Goal: Task Accomplishment & Management: Complete application form

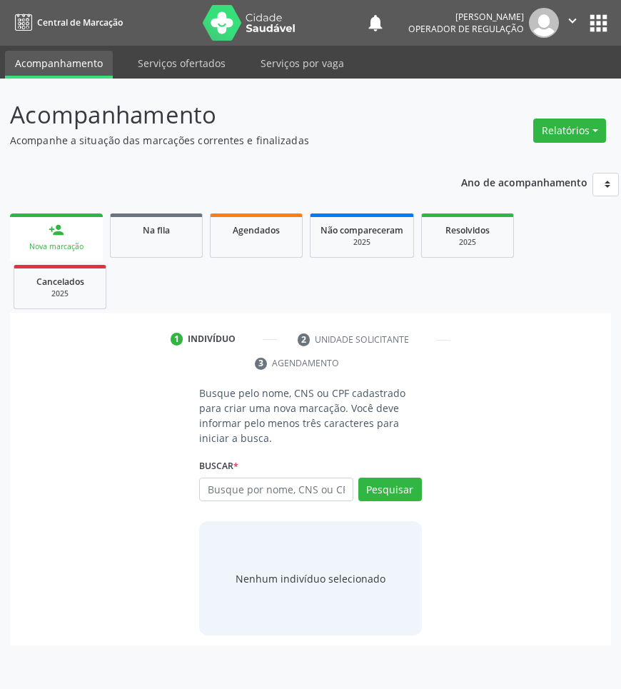
drag, startPoint x: 134, startPoint y: 197, endPoint x: 151, endPoint y: 237, distance: 43.2
click at [134, 201] on div "Ano de acompanhamento 2025 2024 2023 2022 2021 person_add Nova marcação Na fila…" at bounding box center [310, 404] width 601 height 483
click at [151, 237] on link "Na fila" at bounding box center [156, 236] width 93 height 44
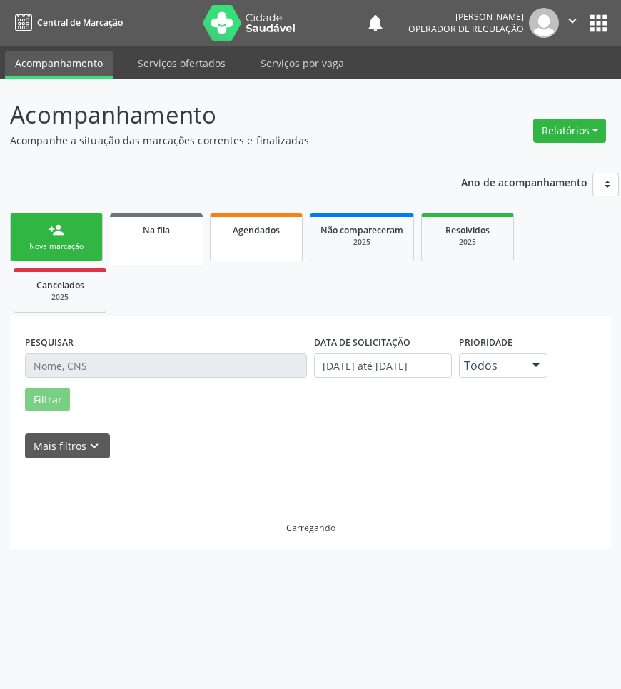
click at [240, 251] on link "Agendados" at bounding box center [256, 238] width 93 height 48
select select "8"
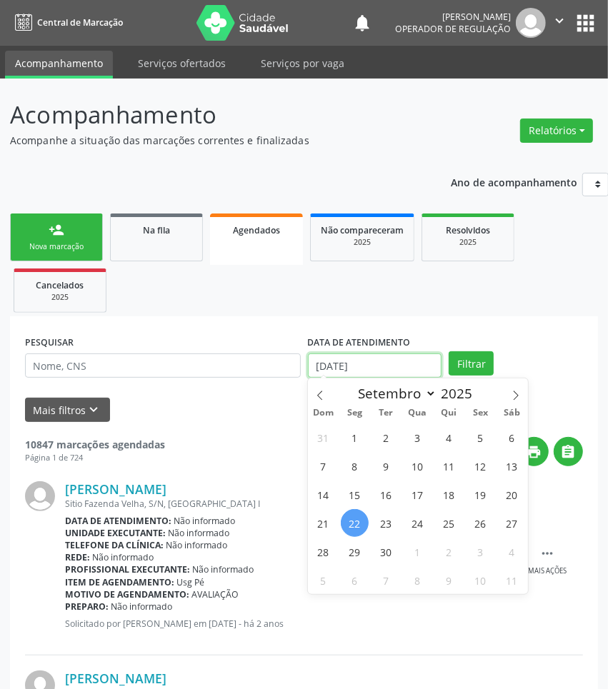
click at [319, 376] on body "Central de Marcação notifications [PERSON_NAME] Operador de regulação  Configu…" at bounding box center [304, 344] width 608 height 689
drag, startPoint x: 358, startPoint y: 502, endPoint x: 251, endPoint y: 414, distance: 138.0
click at [354, 501] on span "15" at bounding box center [355, 495] width 28 height 28
type input "[DATE]"
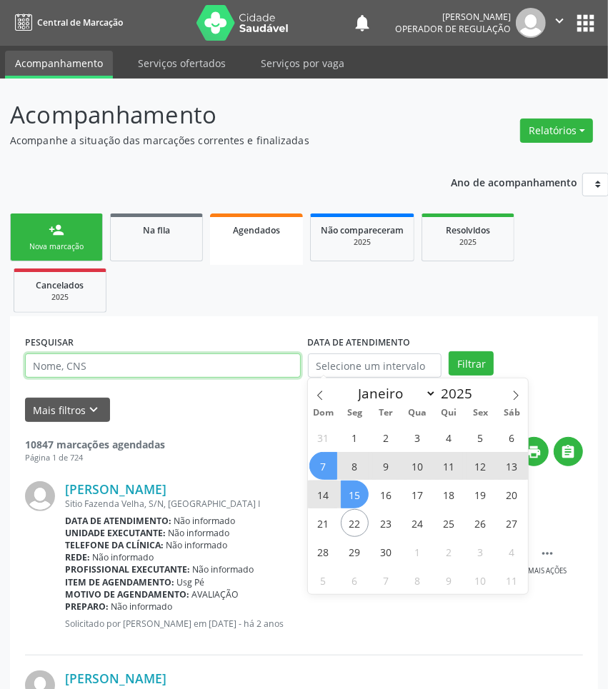
click at [198, 370] on input "text" at bounding box center [163, 366] width 276 height 24
paste input "705 0074 3061 8559"
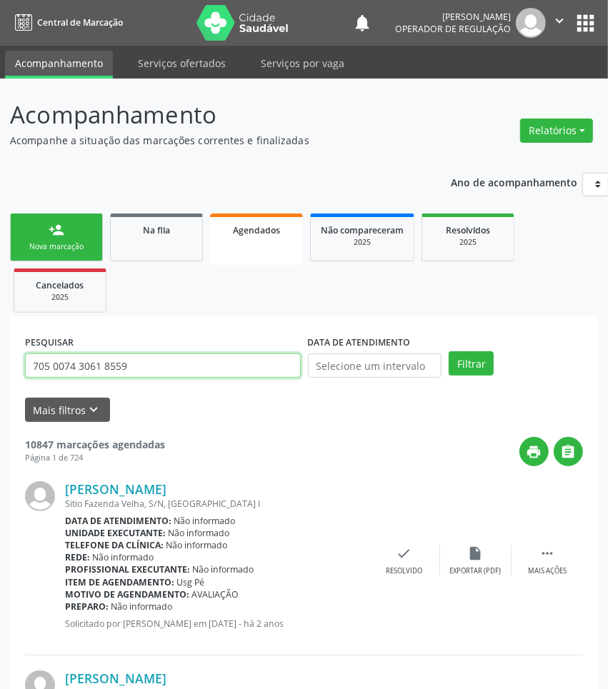
click at [449, 351] on button "Filtrar" at bounding box center [471, 363] width 45 height 24
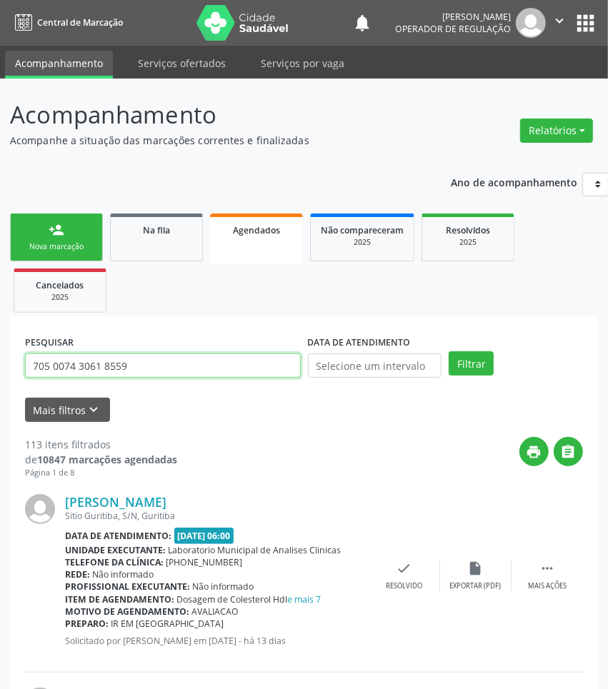
click at [122, 365] on input "705 0074 3061 8559" at bounding box center [163, 366] width 276 height 24
click at [449, 351] on button "Filtrar" at bounding box center [471, 363] width 45 height 24
click at [122, 366] on input "705 0074 3061 8559" at bounding box center [163, 366] width 276 height 24
click at [111, 365] on input "705 0074 3061 8559" at bounding box center [163, 366] width 276 height 24
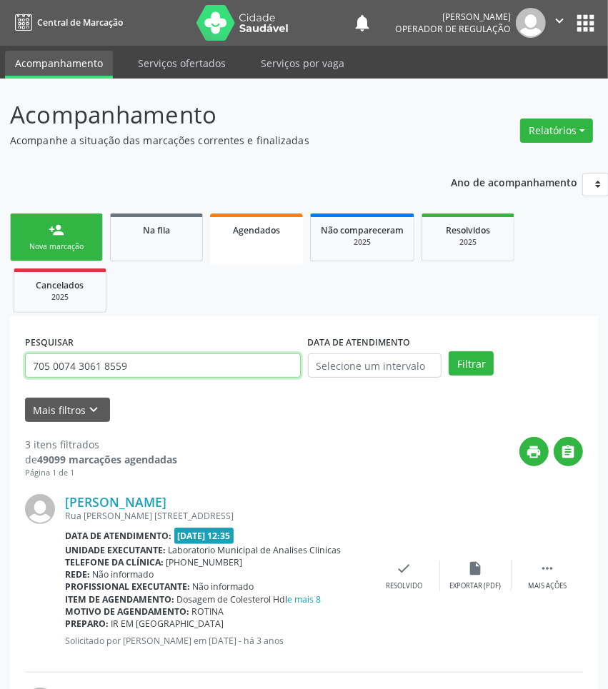
click at [111, 365] on input "705 0074 3061 8559" at bounding box center [163, 366] width 276 height 24
drag, startPoint x: 111, startPoint y: 365, endPoint x: 102, endPoint y: 359, distance: 11.3
click at [109, 363] on input "705 0074 3061 8559" at bounding box center [163, 366] width 276 height 24
type input "702901559521271"
click at [449, 351] on button "Filtrar" at bounding box center [471, 363] width 45 height 24
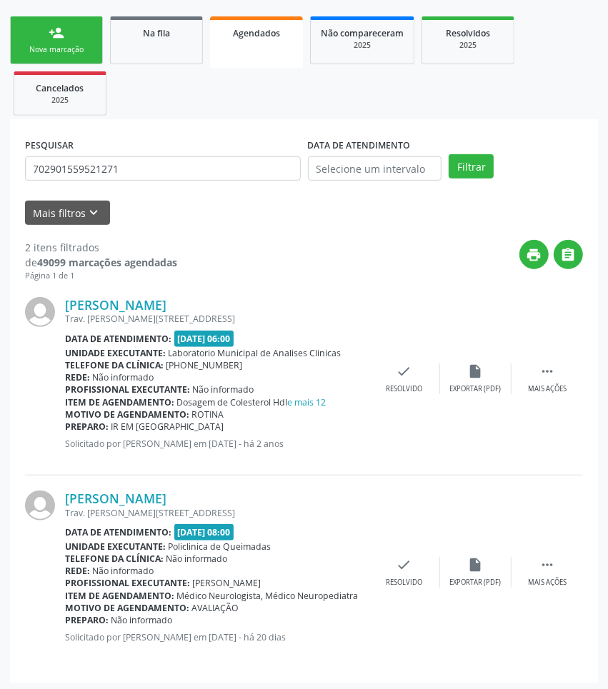
scroll to position [201, 0]
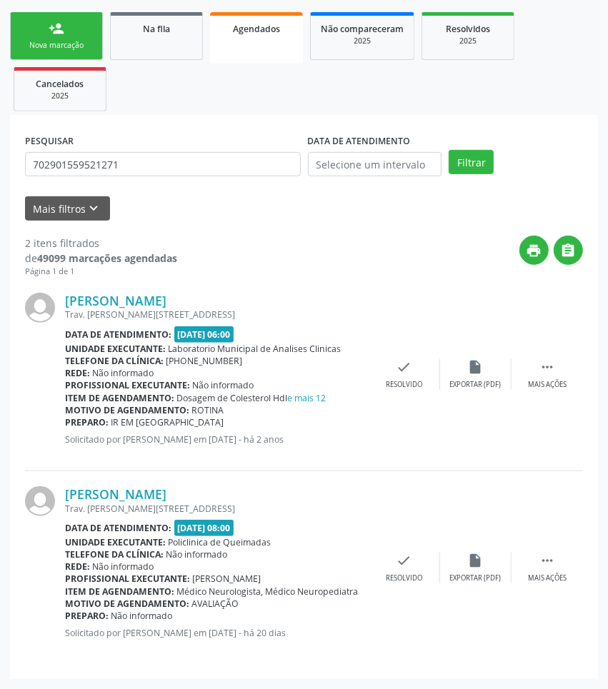
drag, startPoint x: 106, startPoint y: 139, endPoint x: 106, endPoint y: 155, distance: 15.7
click at [106, 140] on div "PESQUISAR 702901559521271" at bounding box center [162, 158] width 283 height 56
click at [111, 172] on input "702901559521271" at bounding box center [163, 164] width 276 height 24
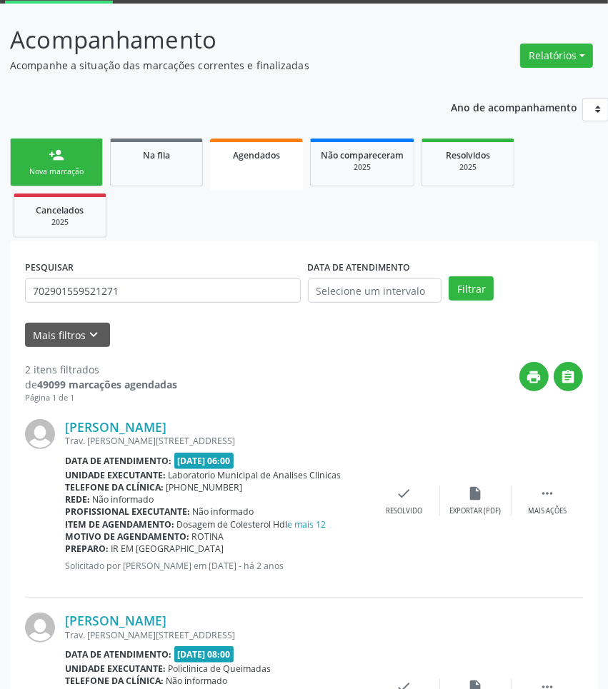
scroll to position [0, 0]
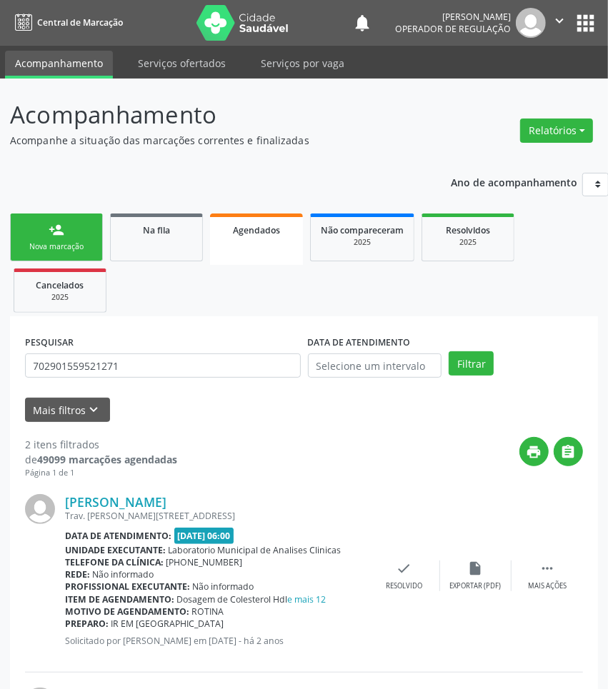
click at [82, 247] on div "Nova marcação" at bounding box center [56, 246] width 71 height 11
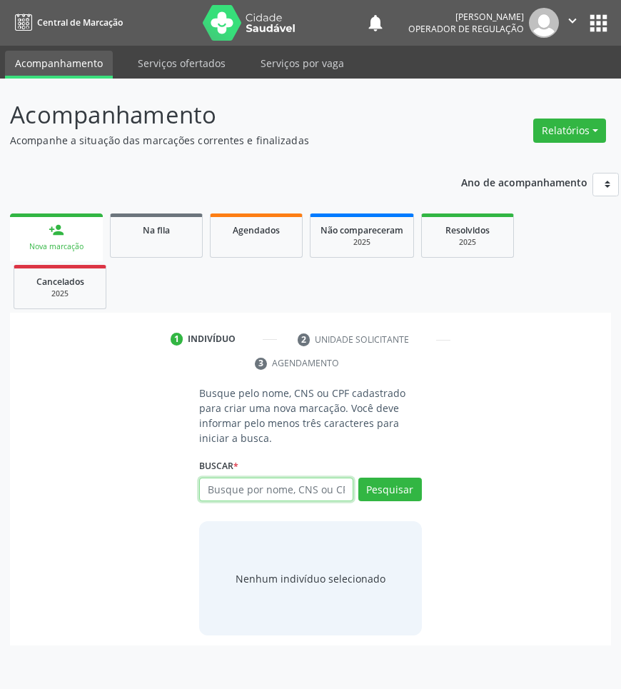
click at [287, 484] on input "text" at bounding box center [276, 490] width 154 height 24
click at [49, 234] on div "person_add" at bounding box center [57, 230] width 16 height 16
click at [294, 507] on div "Busque por nome, CNS ou CPF Nenhum resultado encontrado para: " " Digite nome, …" at bounding box center [310, 495] width 222 height 34
click at [286, 491] on input "text" at bounding box center [276, 490] width 154 height 24
type input "704107193690570"
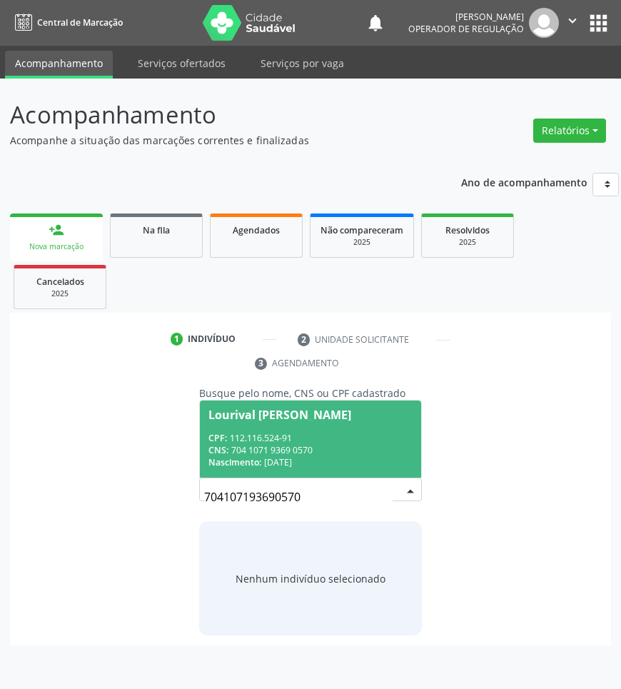
click at [361, 500] on input "704107193690570" at bounding box center [298, 497] width 188 height 29
click at [329, 418] on div "Lourival [PERSON_NAME]" at bounding box center [280, 414] width 143 height 11
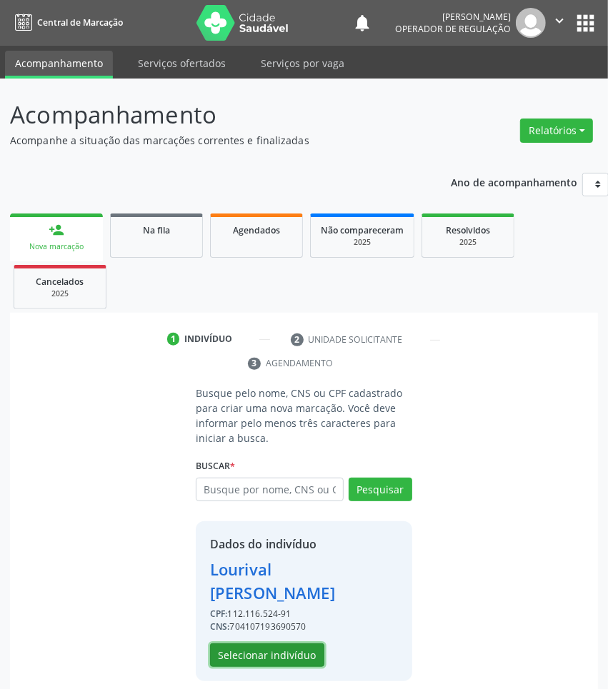
click at [281, 654] on button "Selecionar indivíduo" at bounding box center [267, 655] width 114 height 24
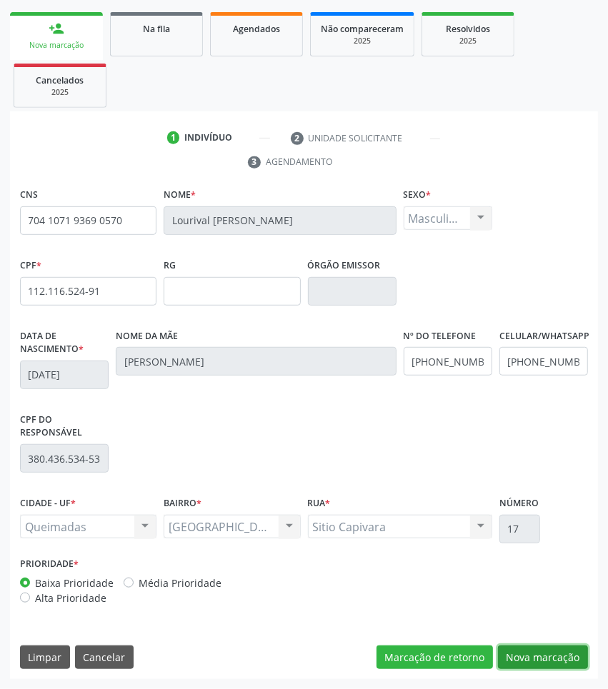
click at [555, 654] on button "Nova marcação" at bounding box center [543, 658] width 90 height 24
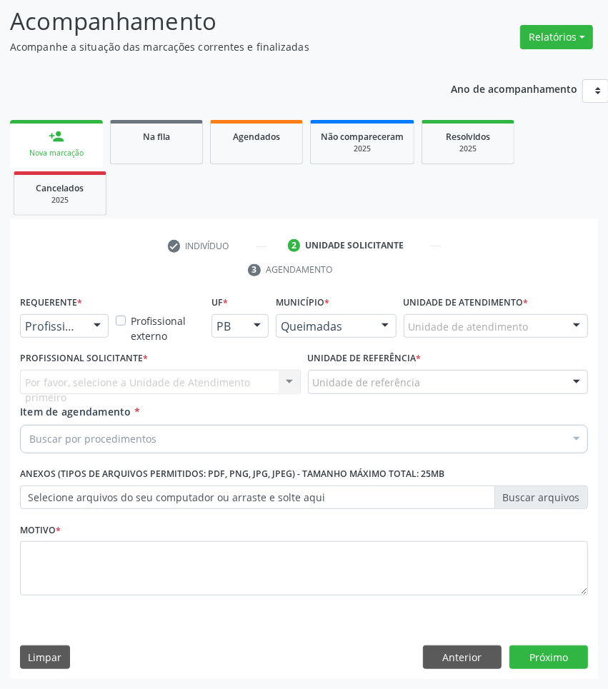
scroll to position [94, 0]
click at [39, 449] on div "Buscar por procedimentos" at bounding box center [304, 439] width 568 height 29
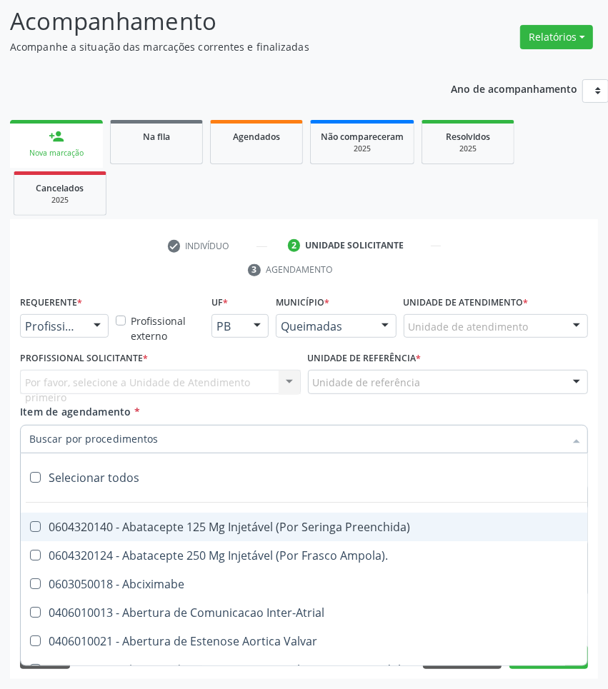
paste input "OTORRINOLARIN"
type input "OTORRINOLARIN"
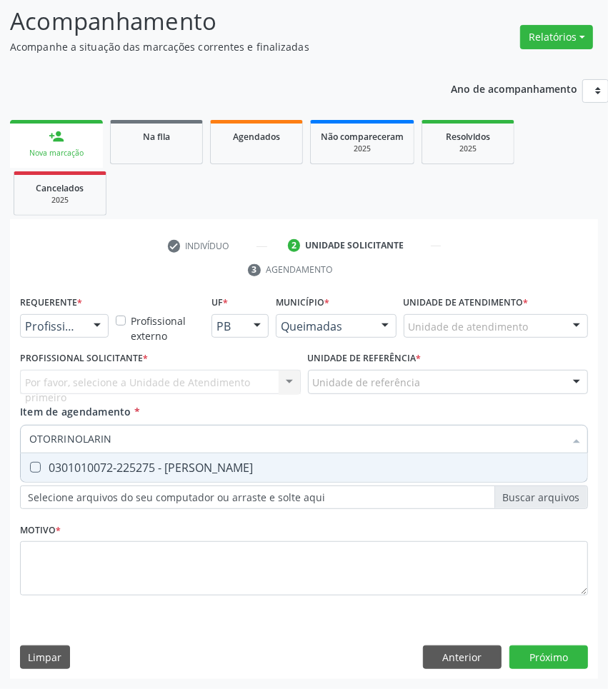
click at [79, 473] on div "0301010072-225275 - [PERSON_NAME]" at bounding box center [303, 467] width 549 height 11
checkbox Otorrinolaringologista "true"
click at [83, 319] on div "Profissional de Saúde" at bounding box center [64, 326] width 89 height 24
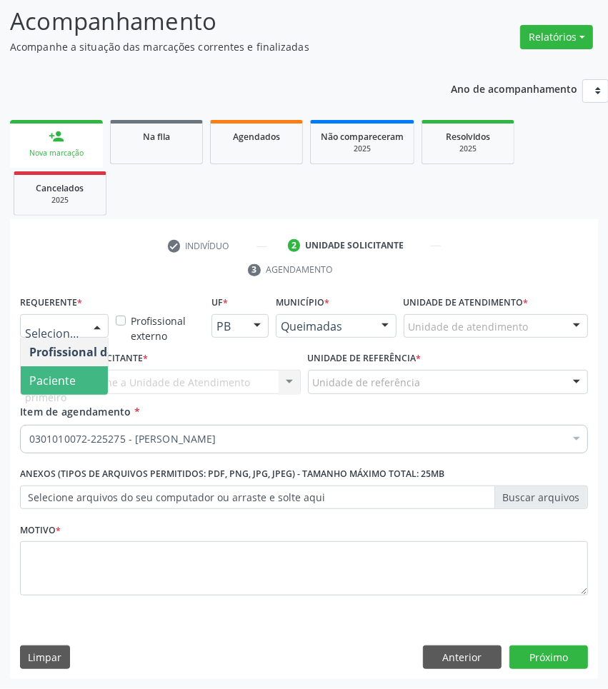
click at [91, 379] on span "Paciente" at bounding box center [90, 380] width 139 height 29
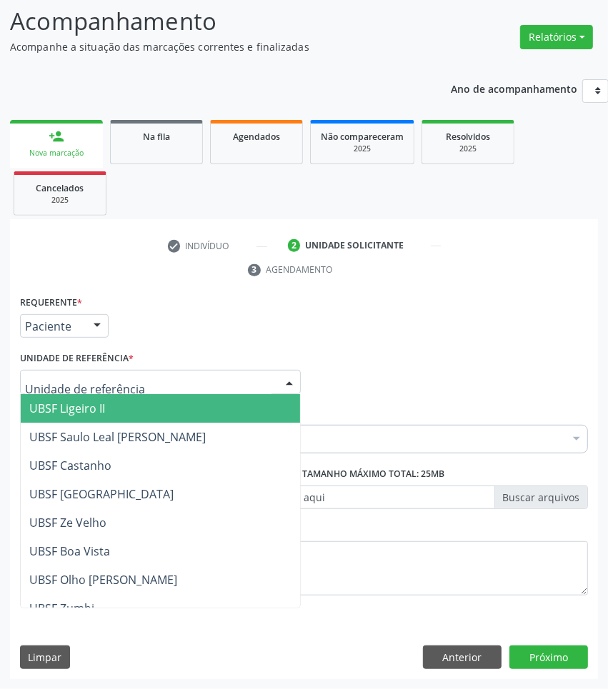
click at [159, 387] on div at bounding box center [160, 382] width 281 height 24
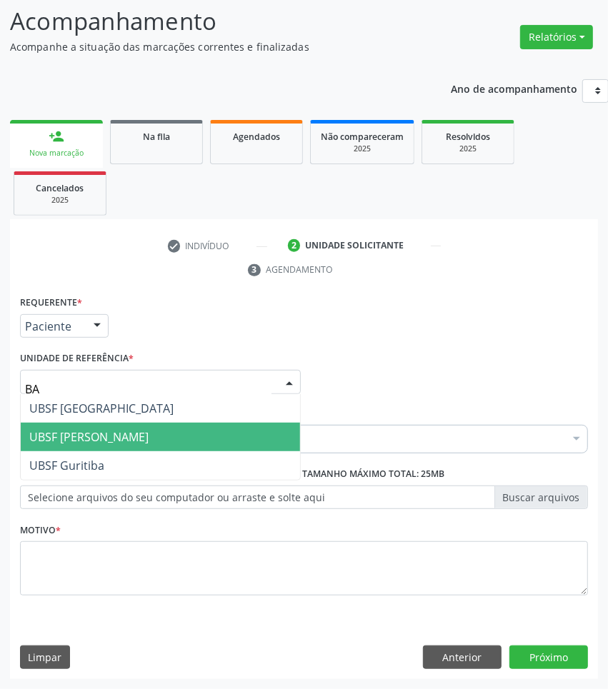
click at [158, 423] on span "UBSF [PERSON_NAME]" at bounding box center [160, 437] width 279 height 29
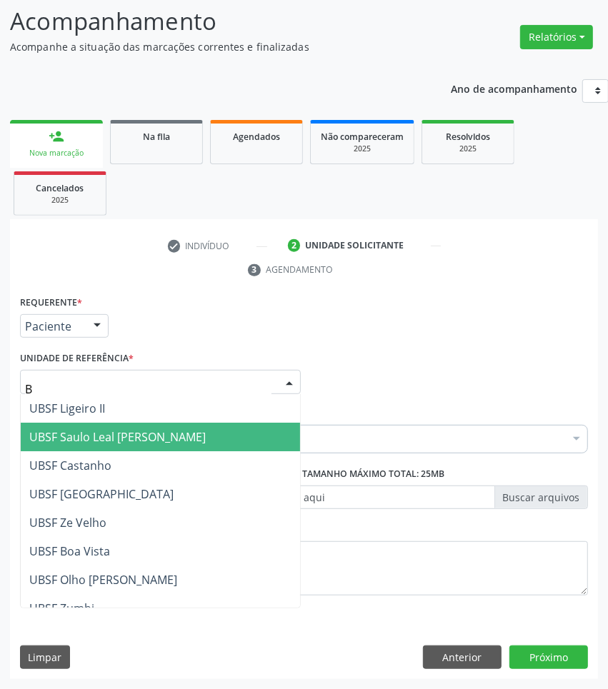
type input "BA"
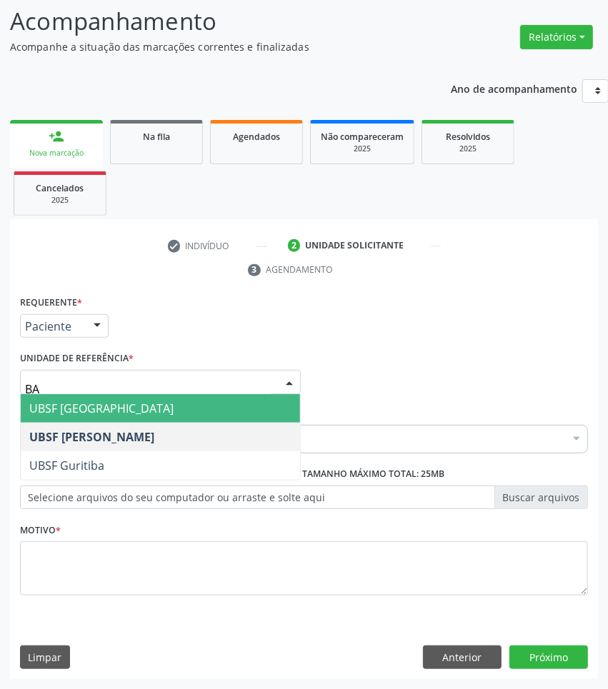
click at [148, 409] on span "UBSF [GEOGRAPHIC_DATA]" at bounding box center [160, 408] width 279 height 29
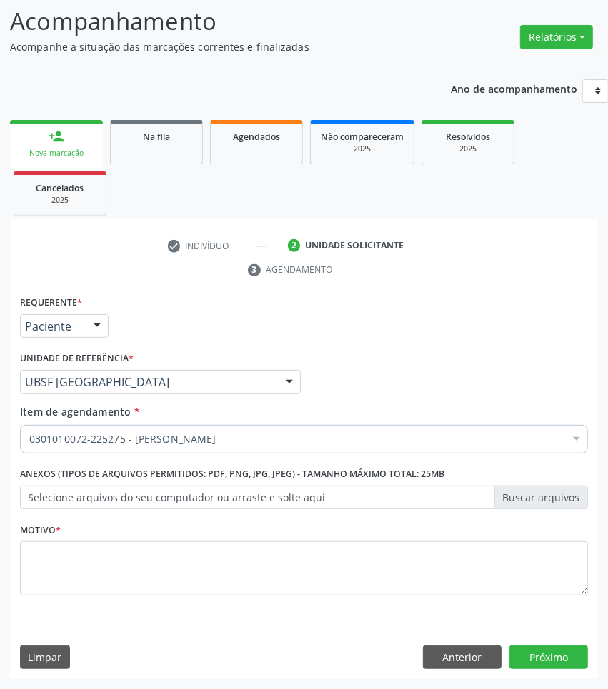
click at [198, 539] on div "Motivo *" at bounding box center [304, 557] width 568 height 76
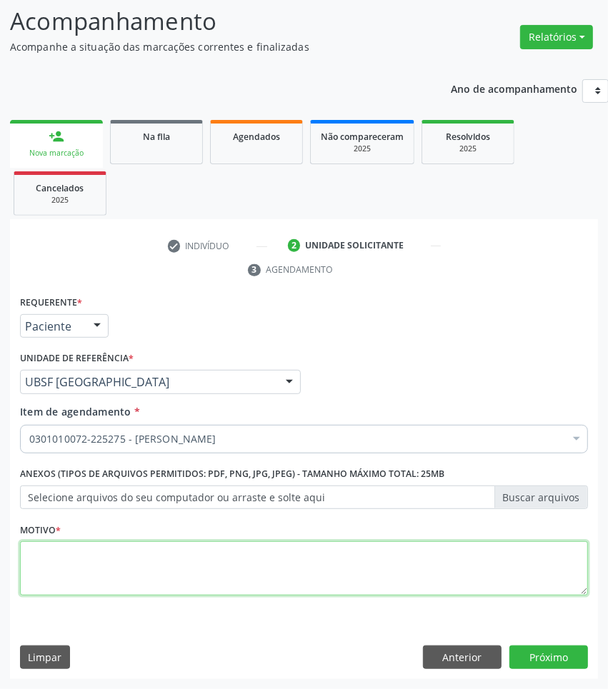
click at [224, 555] on textarea at bounding box center [304, 568] width 568 height 54
paste textarea "1ª CONSULTA 08/2025"
type textarea "1ª CONSULTA 08/2025"
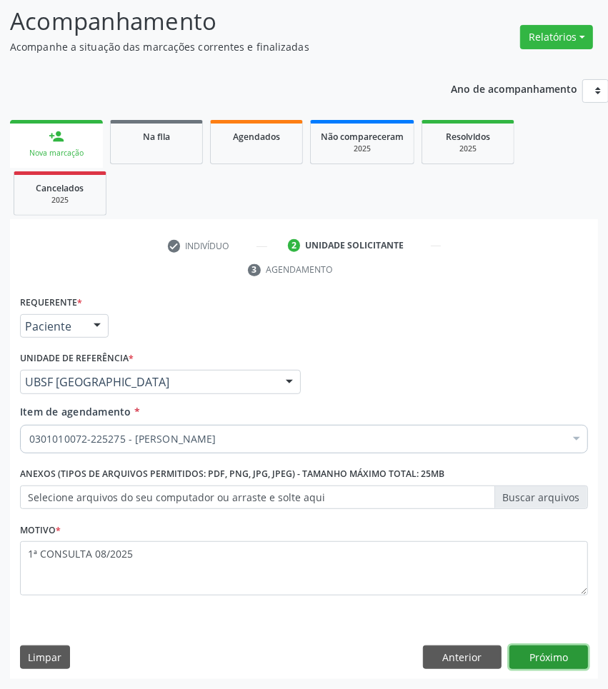
click at [534, 648] on button "Próximo" at bounding box center [548, 658] width 79 height 24
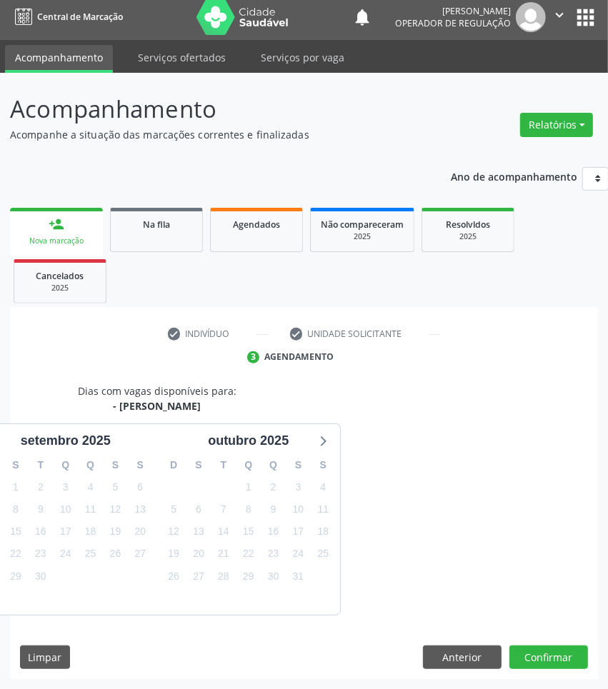
scroll to position [63, 0]
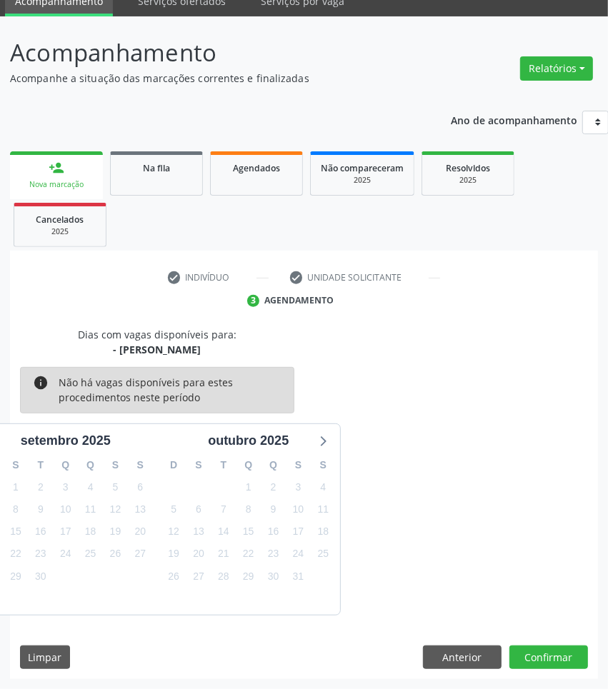
click at [550, 640] on div "Dias com vagas disponíveis para: - [PERSON_NAME] info Não há vagas disponíveis …" at bounding box center [304, 503] width 588 height 353
click at [561, 653] on button "Confirmar" at bounding box center [548, 658] width 79 height 24
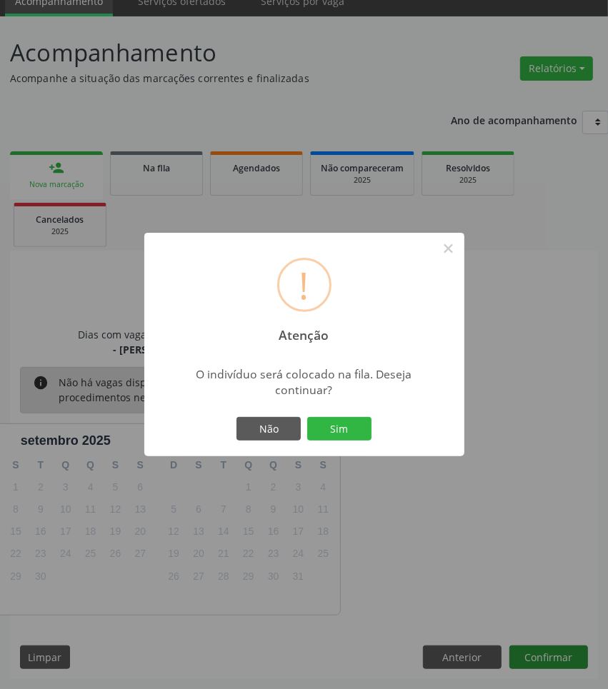
click at [307, 417] on button "Sim" at bounding box center [339, 429] width 64 height 24
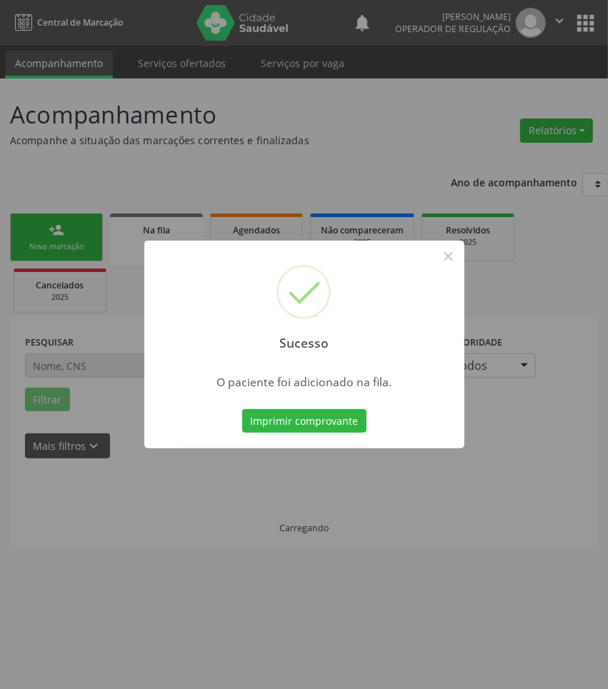
scroll to position [0, 0]
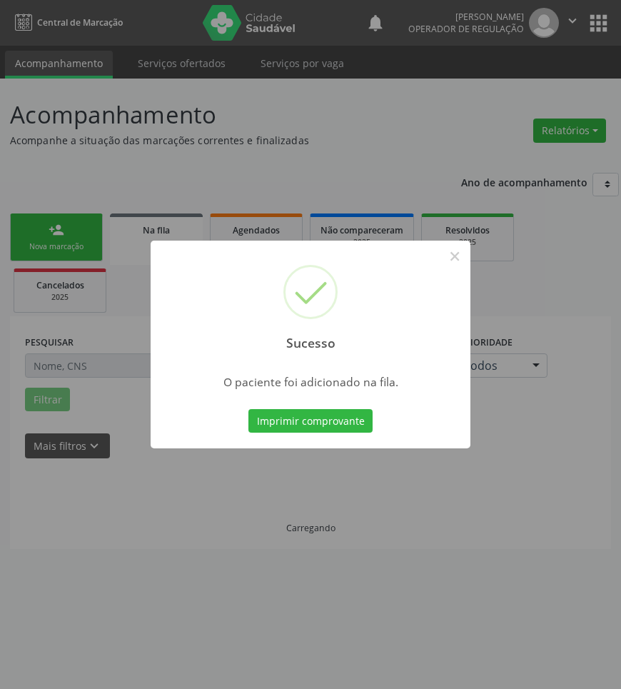
drag, startPoint x: 279, startPoint y: 548, endPoint x: 119, endPoint y: 334, distance: 268.0
click at [275, 541] on div "Sucesso × O paciente foi adicionado na fila. Imprimir comprovante Cancel" at bounding box center [310, 344] width 621 height 689
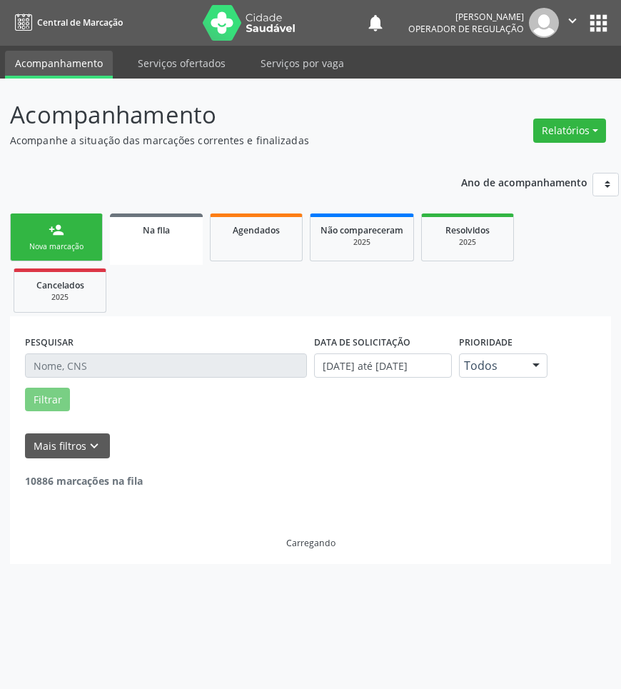
click at [82, 257] on link "person_add Nova marcação" at bounding box center [56, 238] width 93 height 48
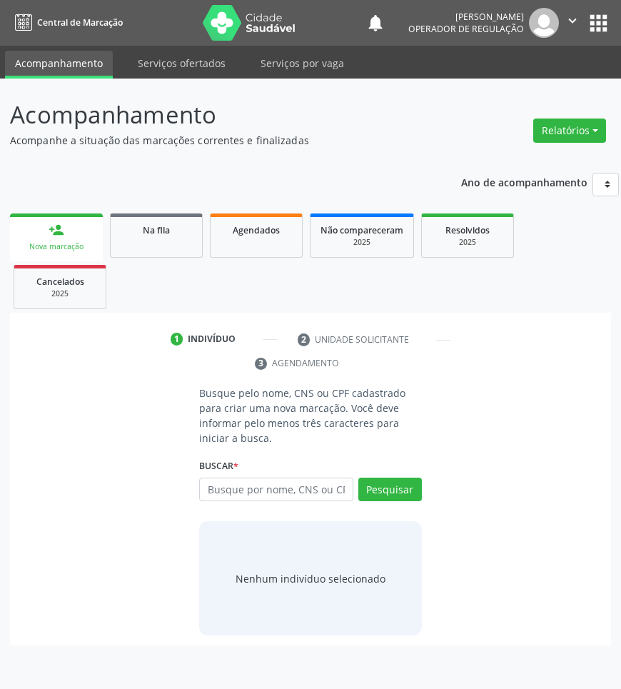
click at [288, 472] on div "Buscar * Busque por nome, CNS ou CPF Nenhum resultado encontrado para: " " Digi…" at bounding box center [310, 484] width 222 height 56
click at [306, 490] on input "text" at bounding box center [276, 490] width 154 height 24
type input "704002855539762"
click at [204, 488] on input "704002855539762" at bounding box center [204, 497] width 0 height 29
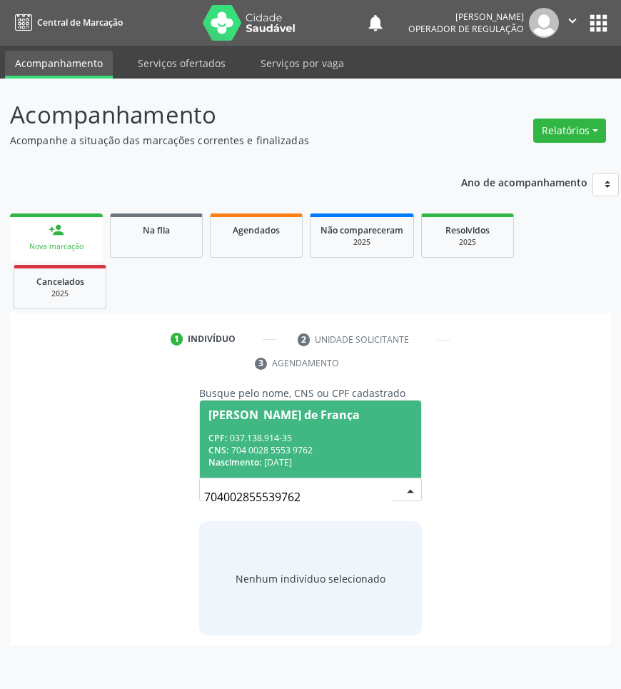
click at [321, 424] on span "[PERSON_NAME] de França CPF: 037.138.914-35 CNS: 704 0028 5553 9762 Nascimento:…" at bounding box center [310, 439] width 221 height 76
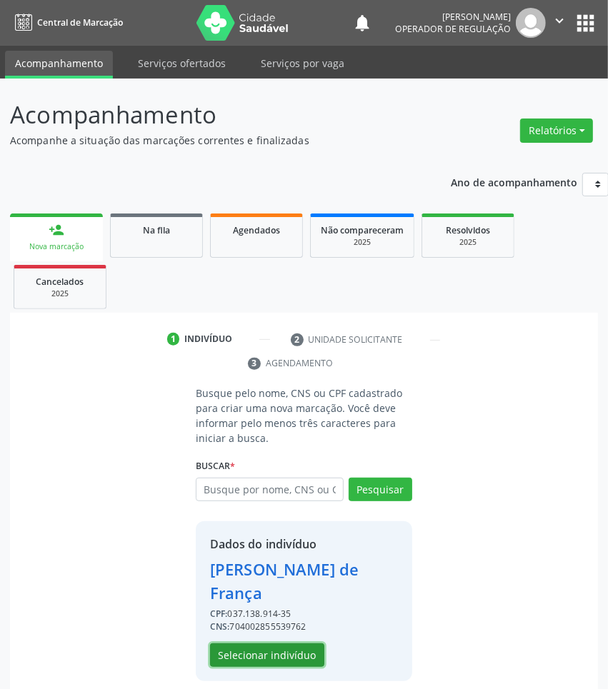
click at [311, 659] on button "Selecionar indivíduo" at bounding box center [267, 655] width 114 height 24
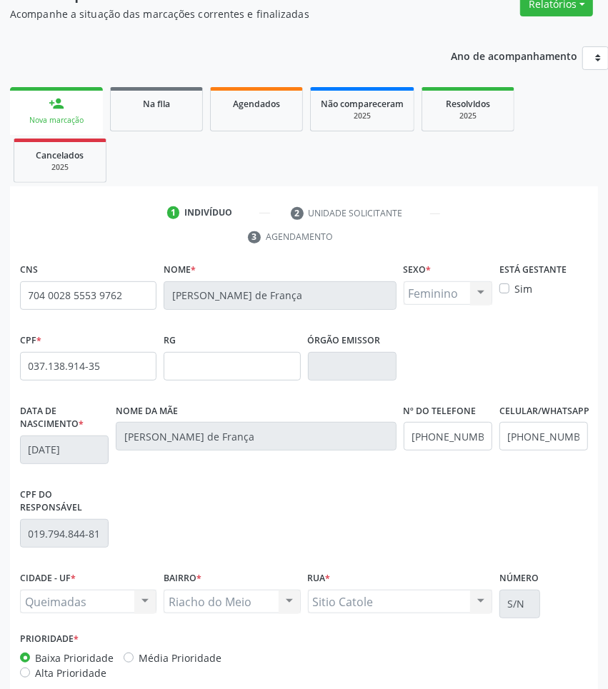
scroll to position [201, 0]
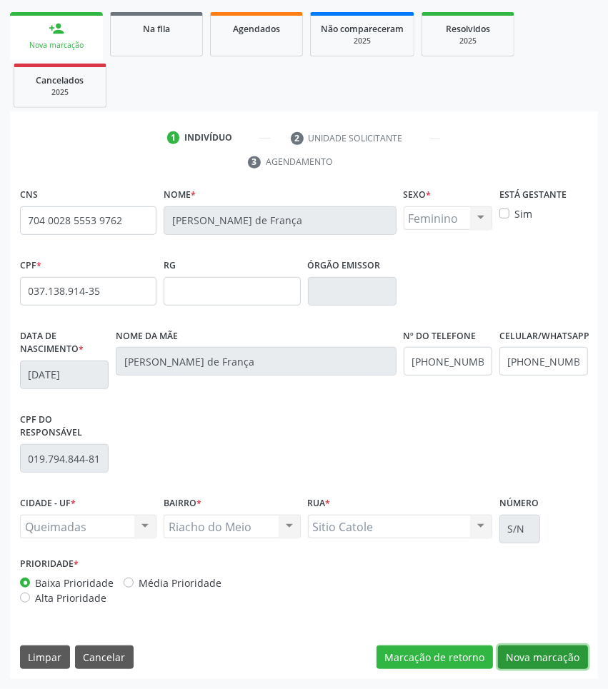
click at [554, 651] on button "Nova marcação" at bounding box center [543, 658] width 90 height 24
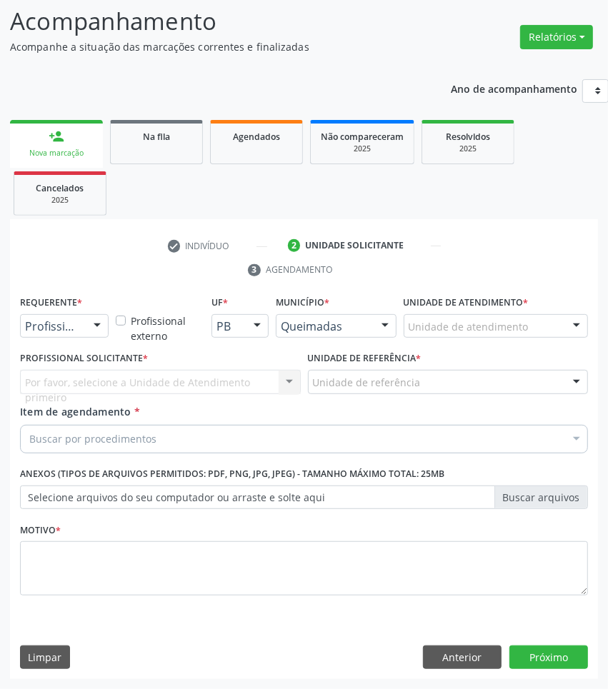
scroll to position [94, 0]
drag, startPoint x: 87, startPoint y: 325, endPoint x: 63, endPoint y: 377, distance: 57.5
click at [86, 327] on div at bounding box center [96, 327] width 21 height 24
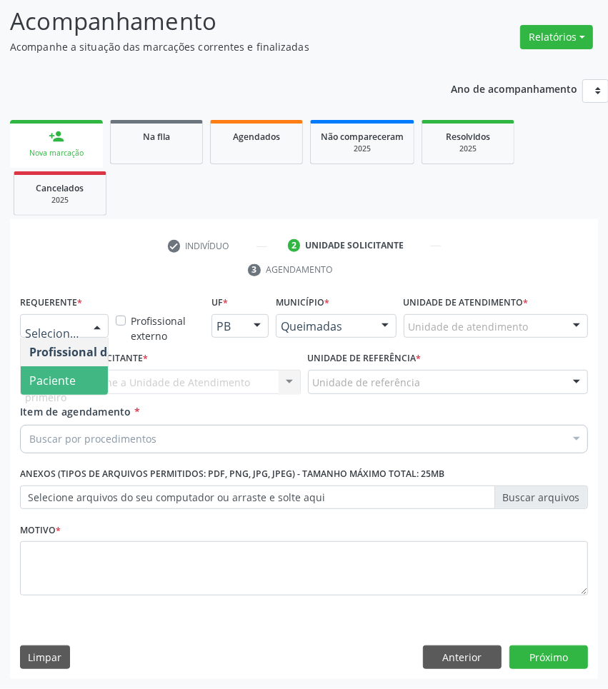
drag, startPoint x: 63, startPoint y: 384, endPoint x: 89, endPoint y: 377, distance: 27.2
click at [64, 384] on span "Paciente" at bounding box center [52, 381] width 46 height 16
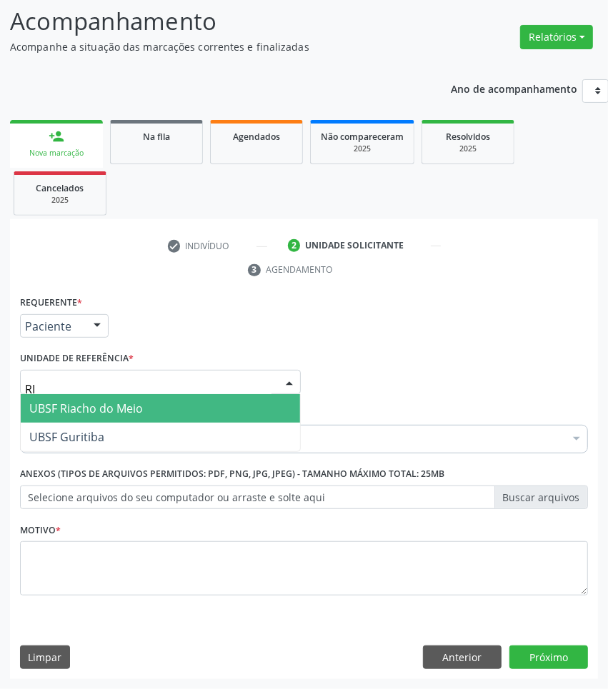
type input "RIA"
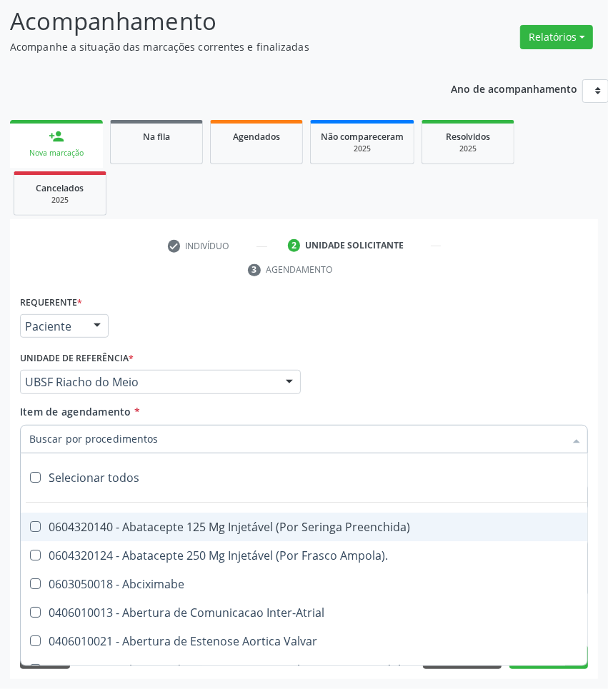
paste input "OTORRINOLARIN"
type input "OTORRINOLARIN"
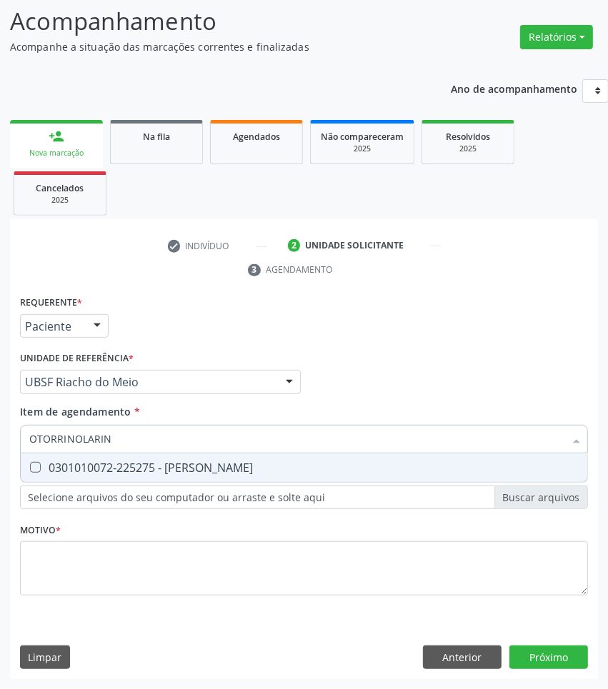
drag, startPoint x: 70, startPoint y: 449, endPoint x: 76, endPoint y: 461, distance: 14.1
click at [71, 449] on input "OTORRINOLARIN" at bounding box center [296, 439] width 535 height 29
click at [77, 464] on div "0301010072-225275 - [PERSON_NAME]" at bounding box center [303, 467] width 549 height 11
checkbox Otorrinolaringologista "true"
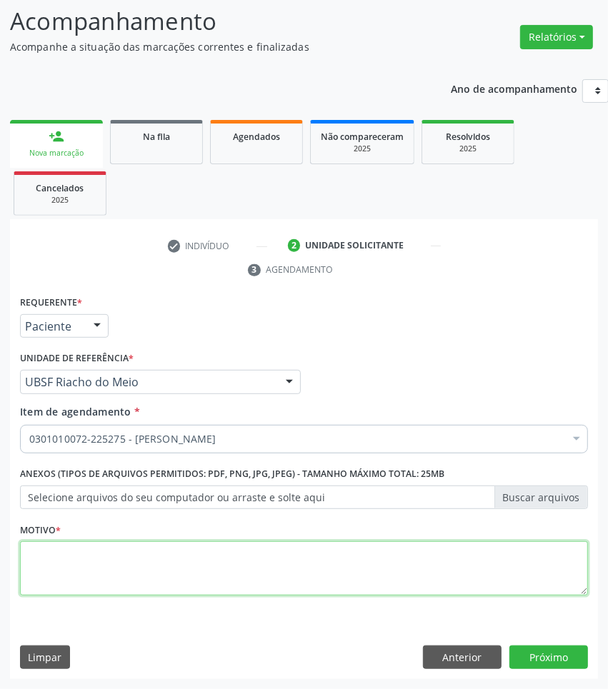
click at [99, 573] on textarea at bounding box center [304, 568] width 568 height 54
paste textarea "1ª CONSULTA 08/2025"
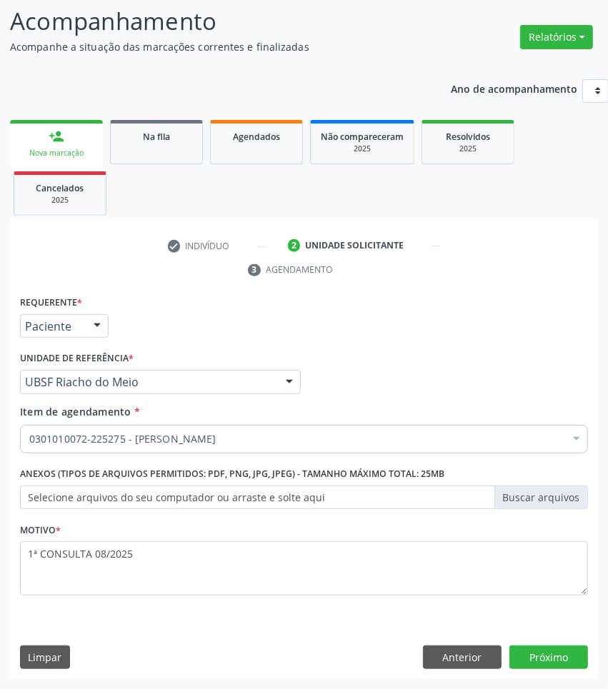
click at [183, 598] on fieldset "Motivo * 1ª CONSULTA 08/2025" at bounding box center [304, 562] width 568 height 86
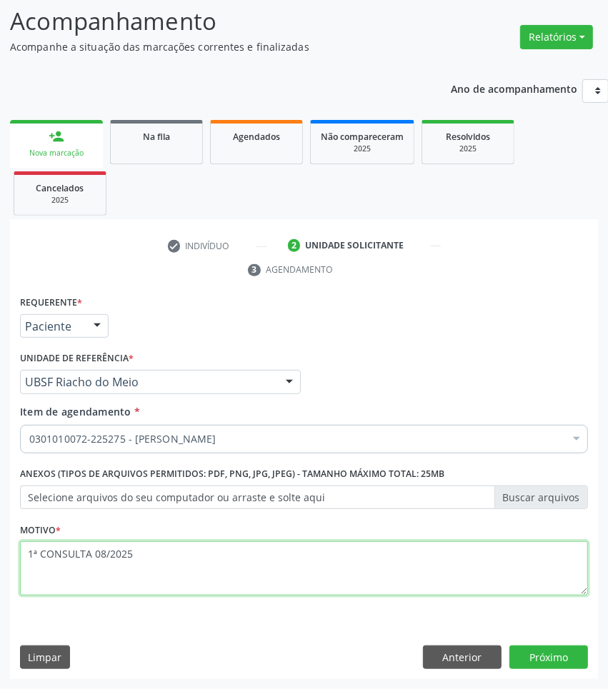
click at [151, 565] on textarea "1ª CONSULTA 08/2025" at bounding box center [304, 568] width 568 height 54
type textarea "1ª CONSULTA 08/2025 QUADROS GRIPAIS"
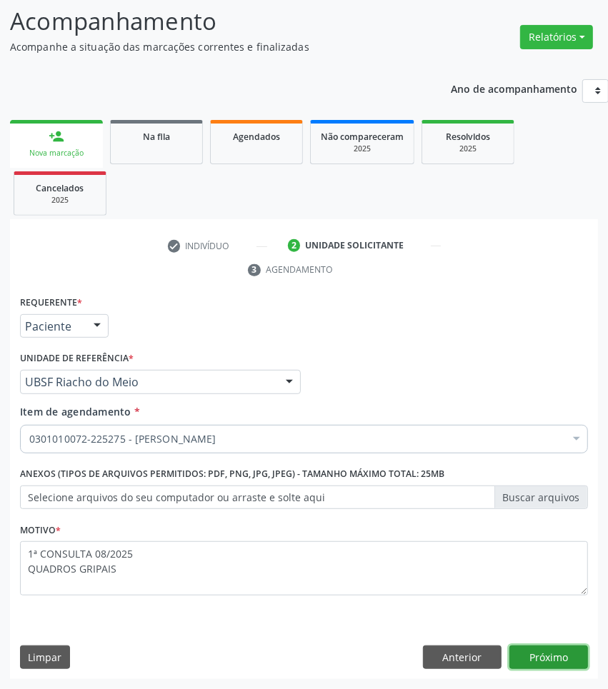
click button "Próximo" at bounding box center [548, 658] width 79 height 24
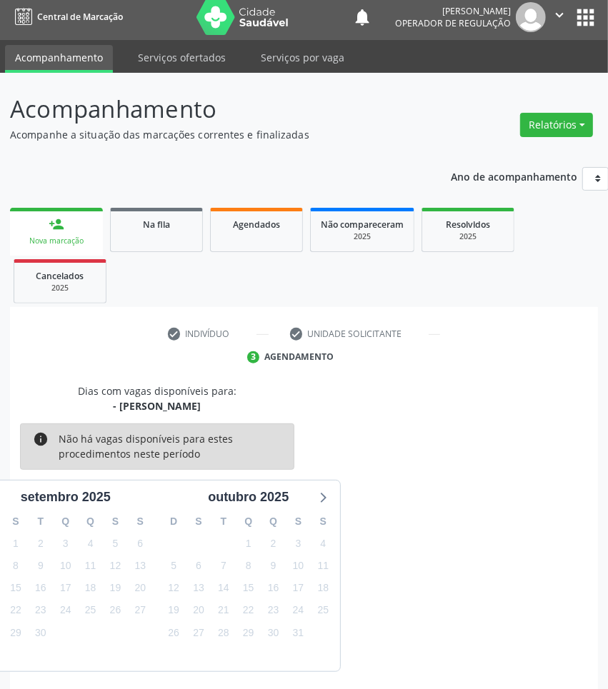
scroll to position [63, 0]
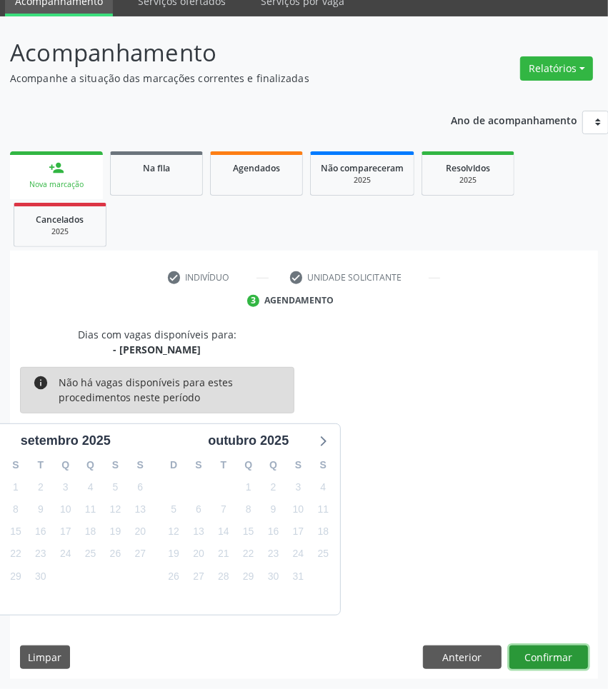
click at [568, 650] on button "Confirmar" at bounding box center [548, 658] width 79 height 24
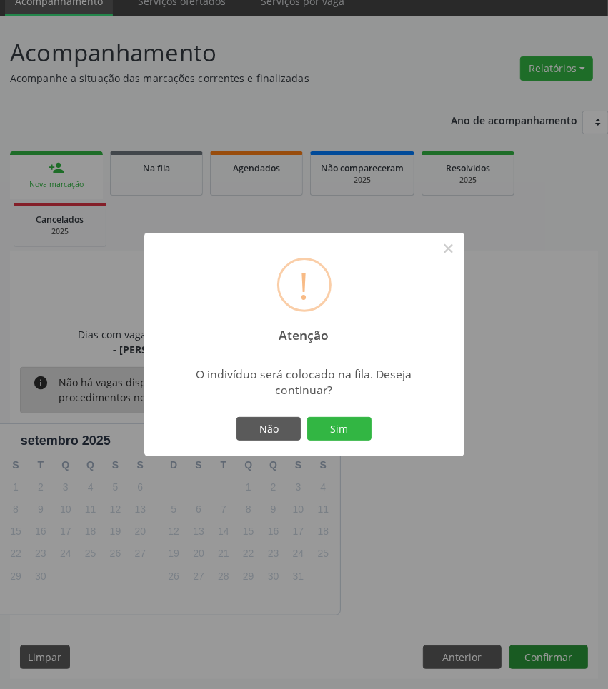
click at [307, 417] on button "Sim" at bounding box center [339, 429] width 64 height 24
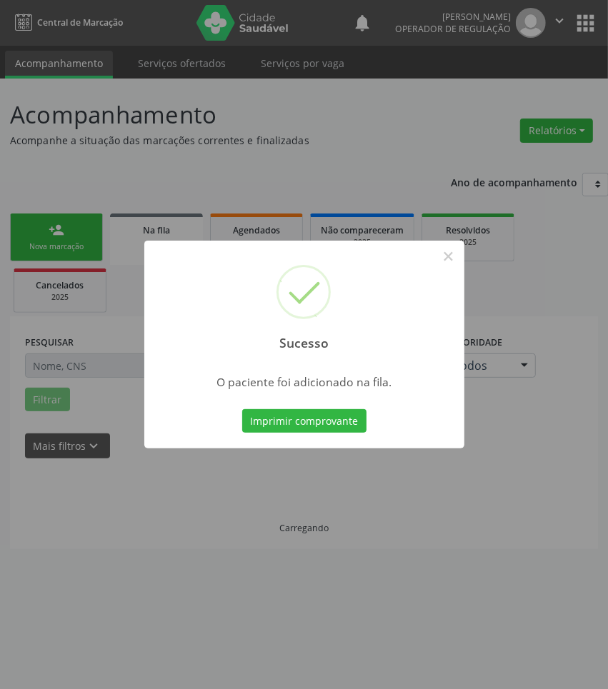
scroll to position [0, 0]
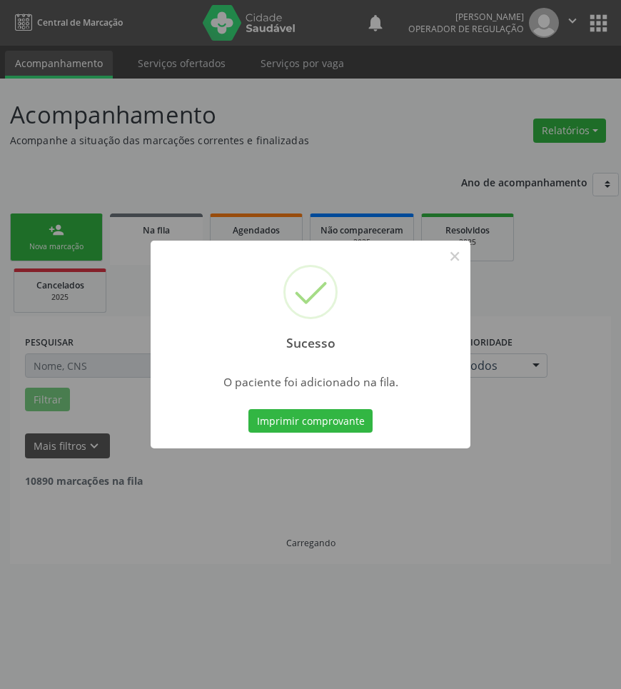
click at [556, 527] on div "Sucesso × O paciente foi adicionado na fila. Imprimir comprovante Cancel" at bounding box center [310, 344] width 621 height 689
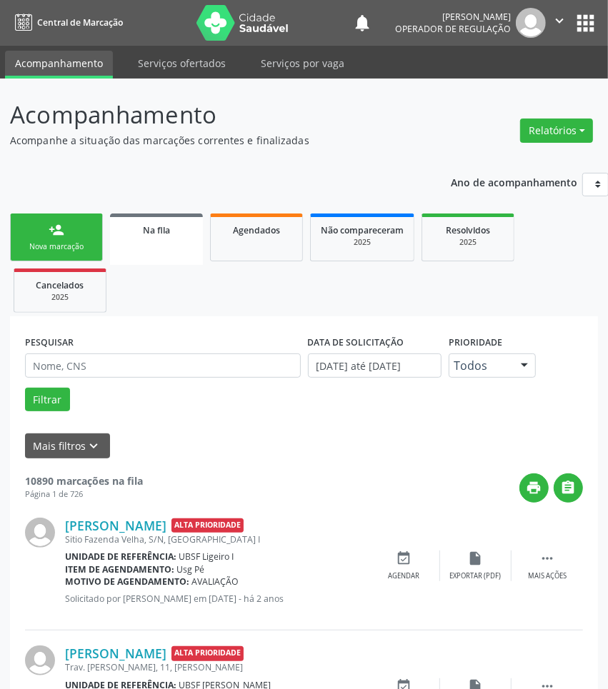
click at [59, 232] on div "person_add" at bounding box center [57, 230] width 16 height 16
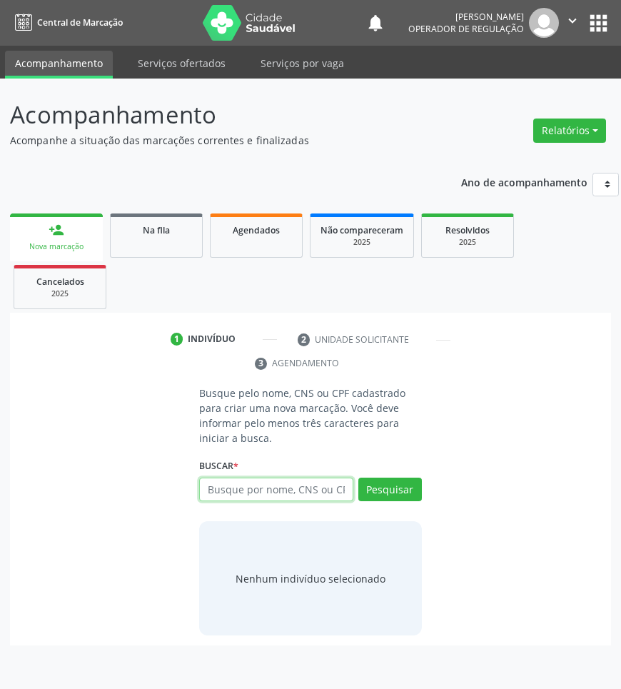
click at [269, 493] on input "text" at bounding box center [276, 490] width 154 height 24
type input "700402906747840"
click at [204, 507] on input "700402906747840" at bounding box center [204, 497] width 0 height 29
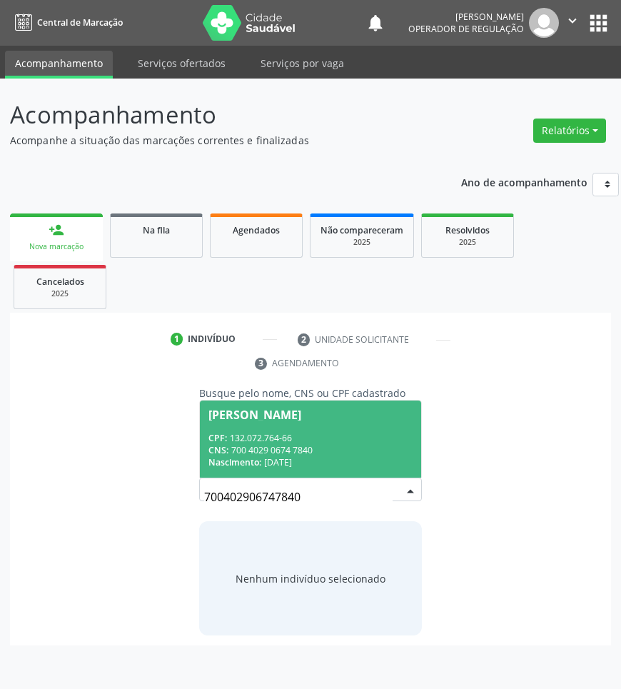
click at [320, 439] on div "CPF: 132.072.764-66" at bounding box center [311, 438] width 204 height 12
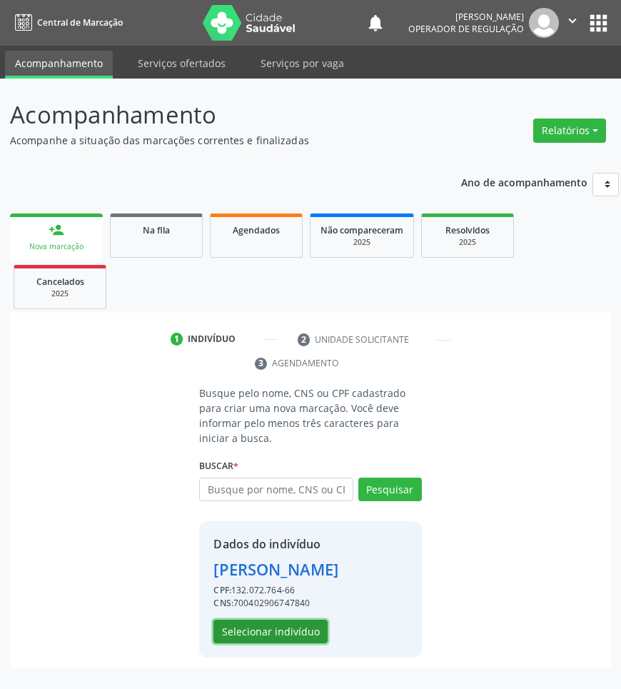
click at [291, 626] on button "Selecionar indivíduo" at bounding box center [271, 632] width 114 height 24
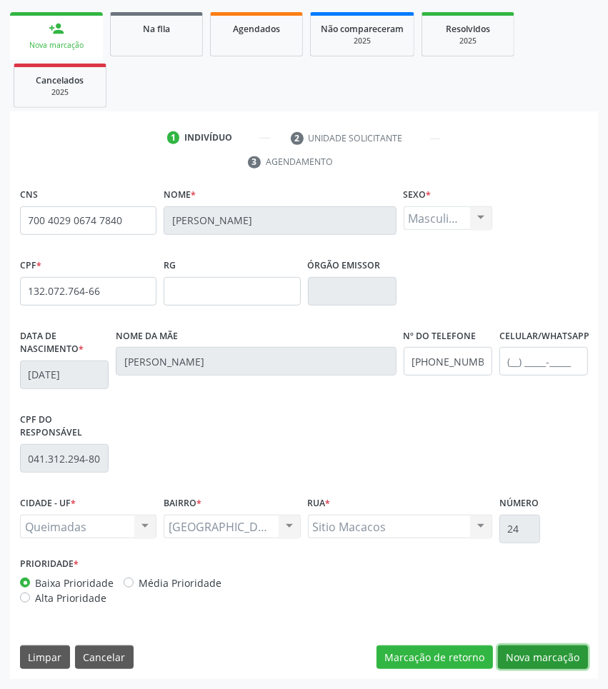
click at [529, 657] on button "Nova marcação" at bounding box center [543, 658] width 90 height 24
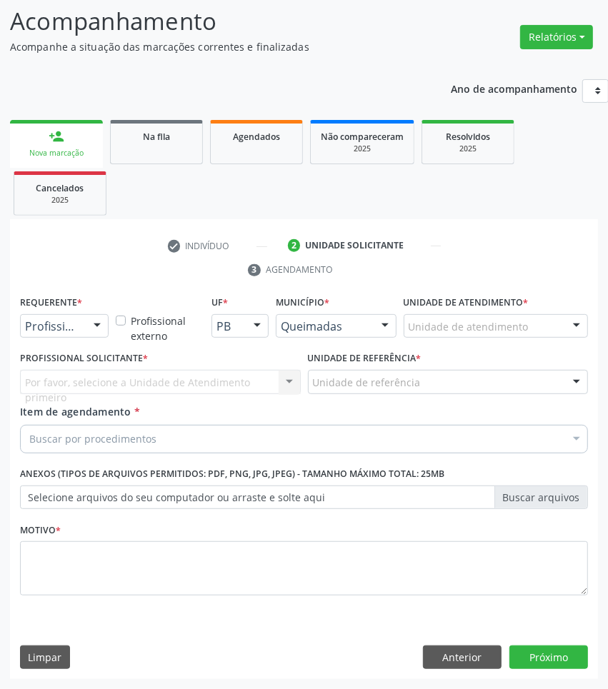
scroll to position [94, 0]
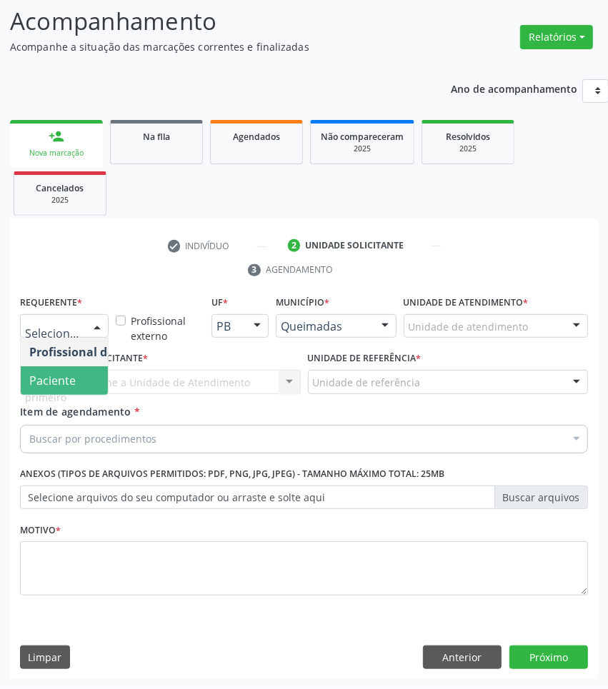
click at [36, 374] on span "Paciente" at bounding box center [52, 381] width 46 height 16
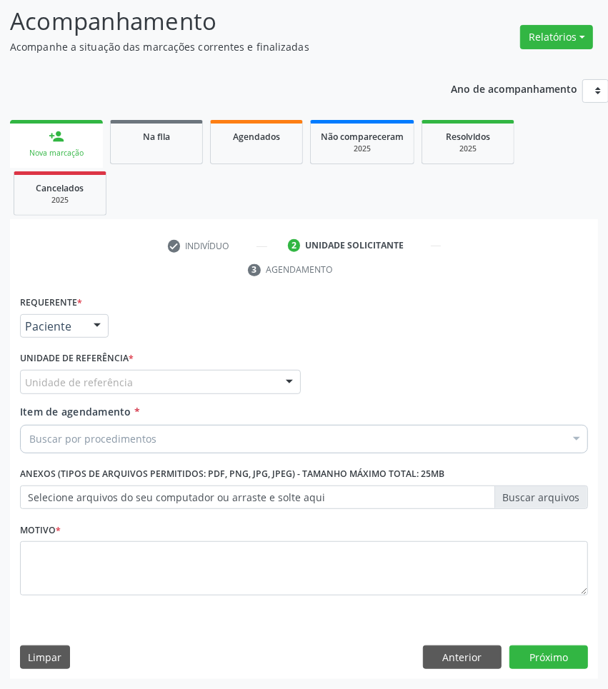
click at [173, 448] on div "Buscar por procedimentos" at bounding box center [304, 439] width 568 height 29
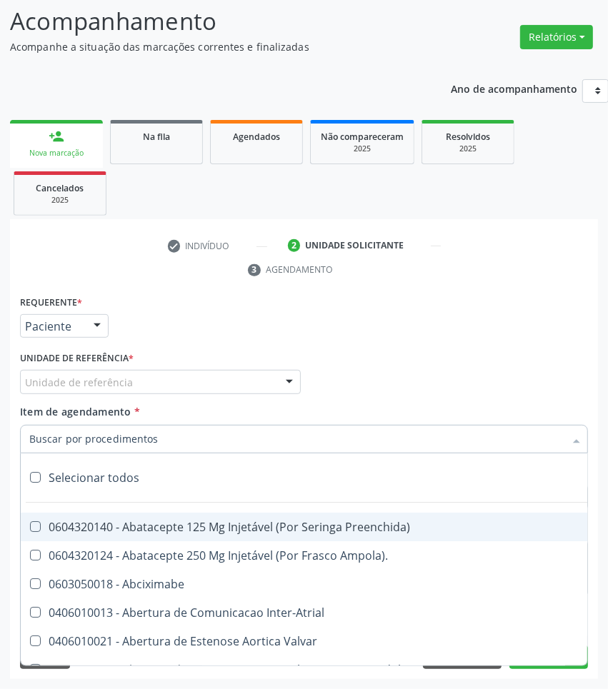
paste input "OTORRINOLARIN"
type input "OTORRINOLARIN"
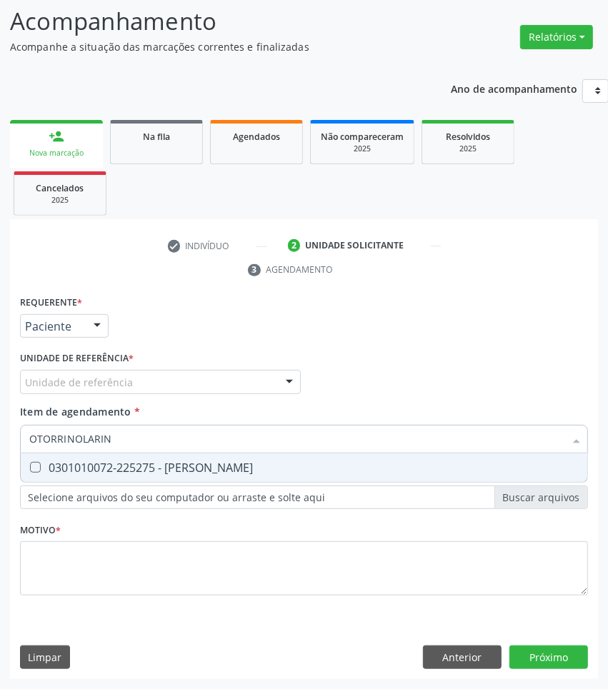
click at [170, 471] on div "0301010072-225275 - [PERSON_NAME]" at bounding box center [303, 467] width 549 height 11
checkbox Otorrinolaringologista "true"
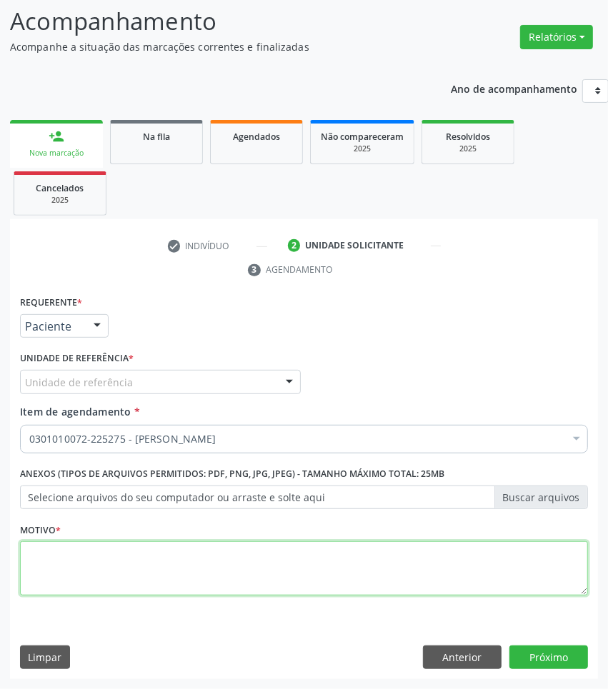
click at [322, 583] on textarea at bounding box center [304, 568] width 568 height 54
paste textarea "1ª CONSULTA 08/2025"
type textarea "1ª CONSULTA 08/2025 FARINGITES DE REPETIÇÃO"
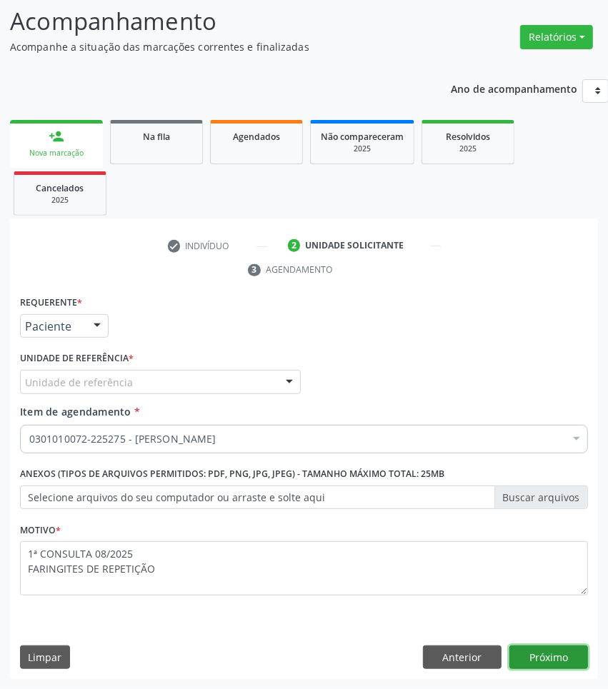
click at [553, 657] on button "Próximo" at bounding box center [548, 658] width 79 height 24
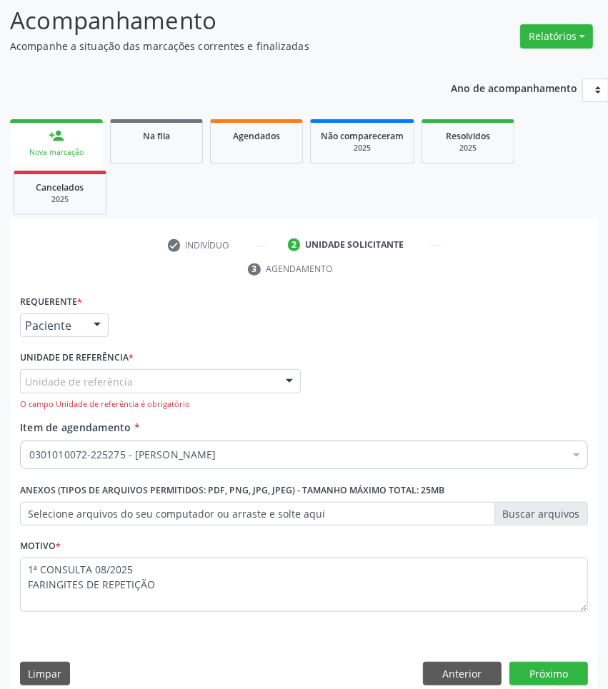
click at [181, 396] on div "Unidade de referência UBSF Ligeiro II UBSF Saulo Leal [PERSON_NAME] UBSF Castan…" at bounding box center [160, 389] width 281 height 41
click at [181, 391] on div "Unidade de referência" at bounding box center [160, 381] width 281 height 24
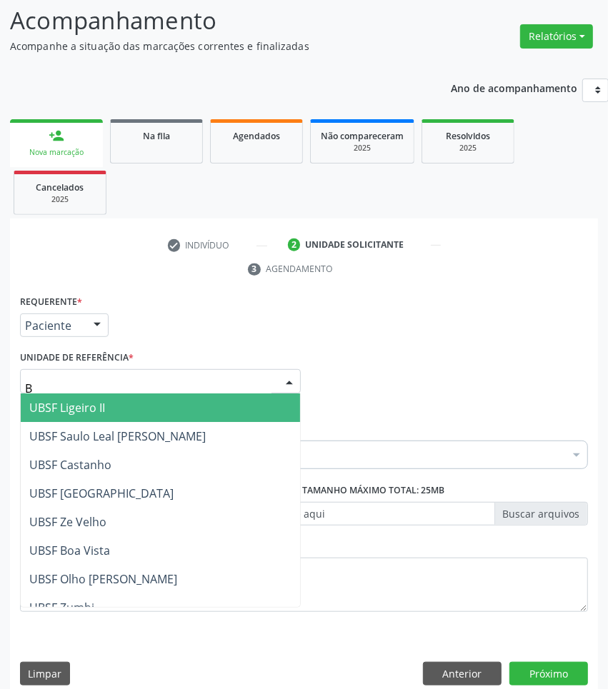
type input "BA"
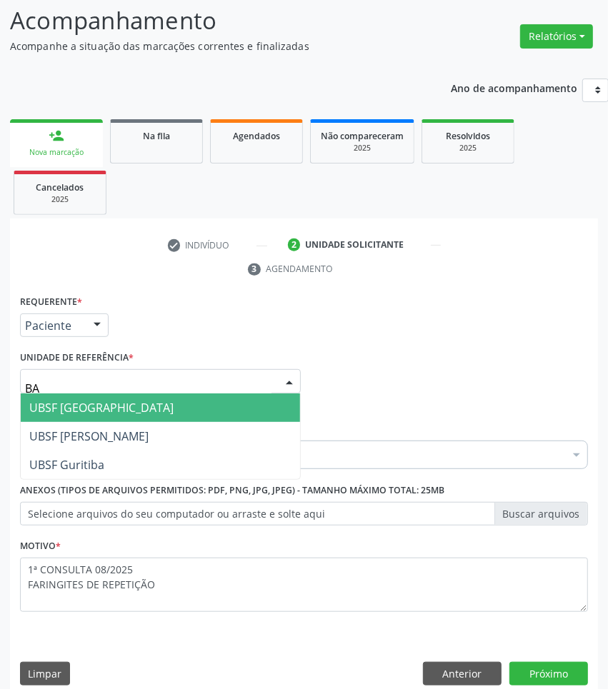
click at [170, 402] on span "UBSF [GEOGRAPHIC_DATA]" at bounding box center [160, 408] width 279 height 29
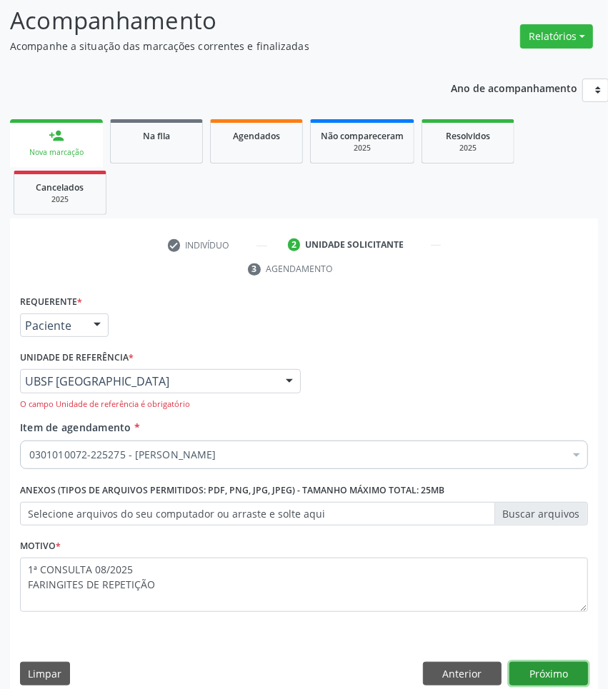
click at [566, 672] on button "Próximo" at bounding box center [548, 674] width 79 height 24
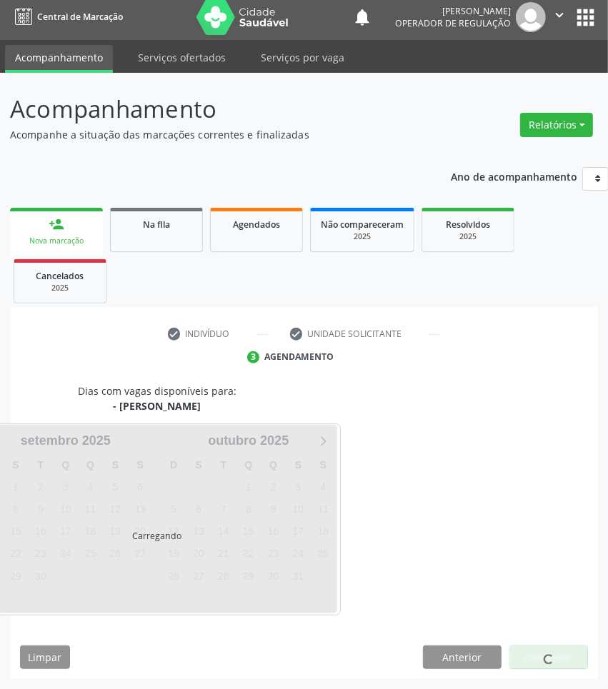
scroll to position [6, 0]
drag, startPoint x: 359, startPoint y: 401, endPoint x: 415, endPoint y: 556, distance: 164.3
click at [359, 402] on div "Dias com vagas disponíveis para: - [PERSON_NAME] Carregando [DATE] D S T Q Q S …" at bounding box center [304, 500] width 588 height 232
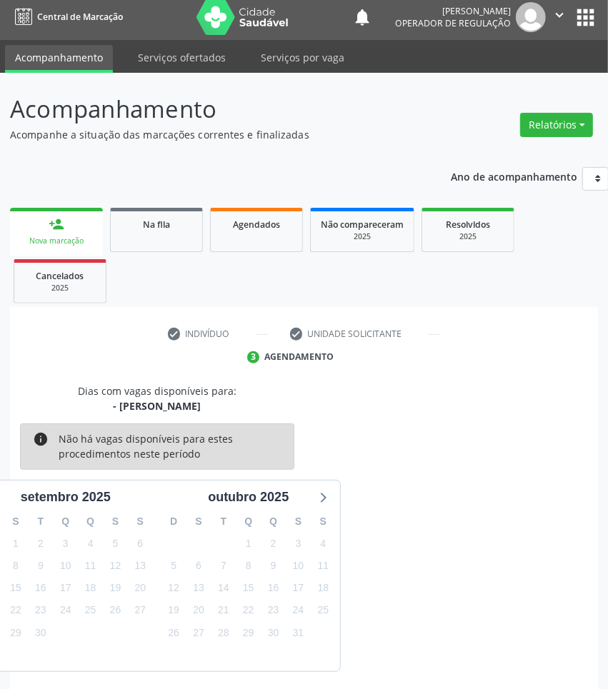
scroll to position [63, 0]
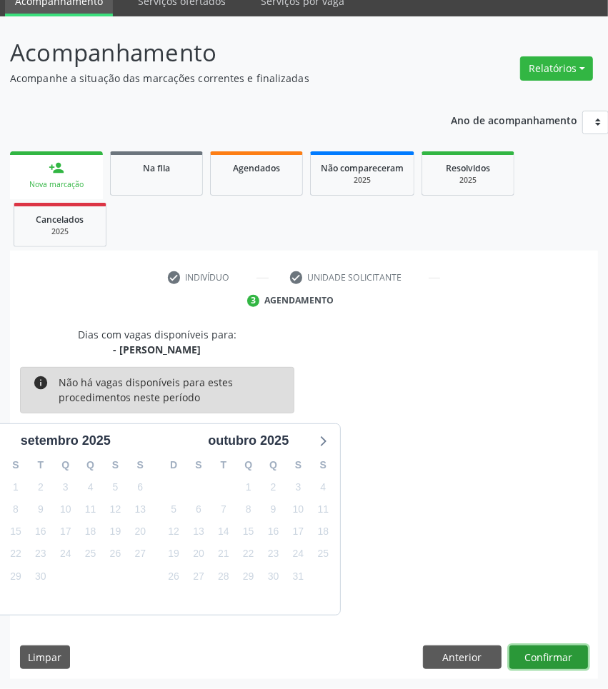
click at [563, 661] on button "Confirmar" at bounding box center [548, 658] width 79 height 24
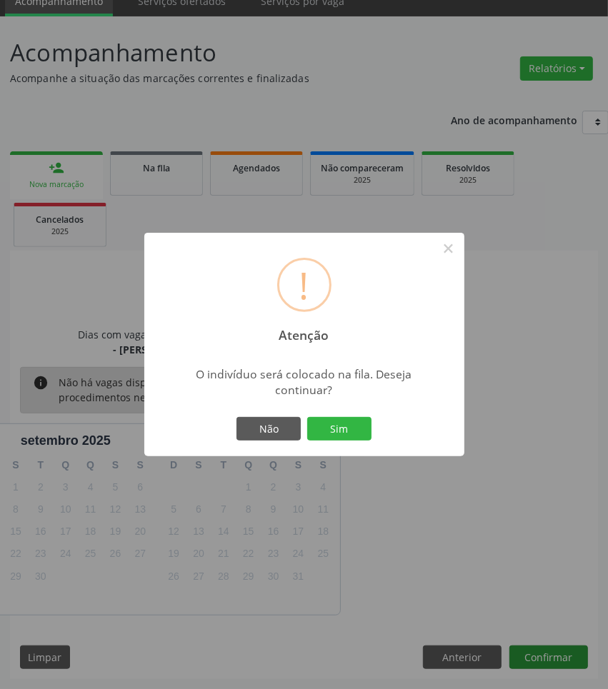
click at [307, 417] on button "Sim" at bounding box center [339, 429] width 64 height 24
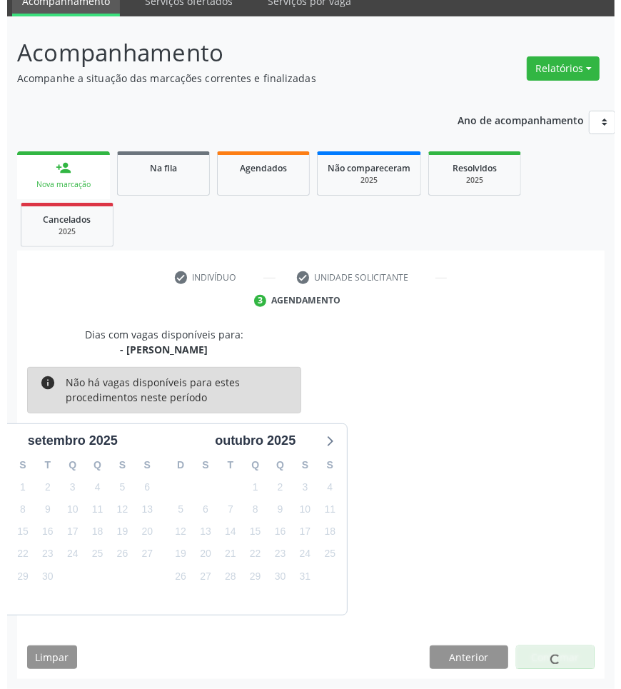
scroll to position [0, 0]
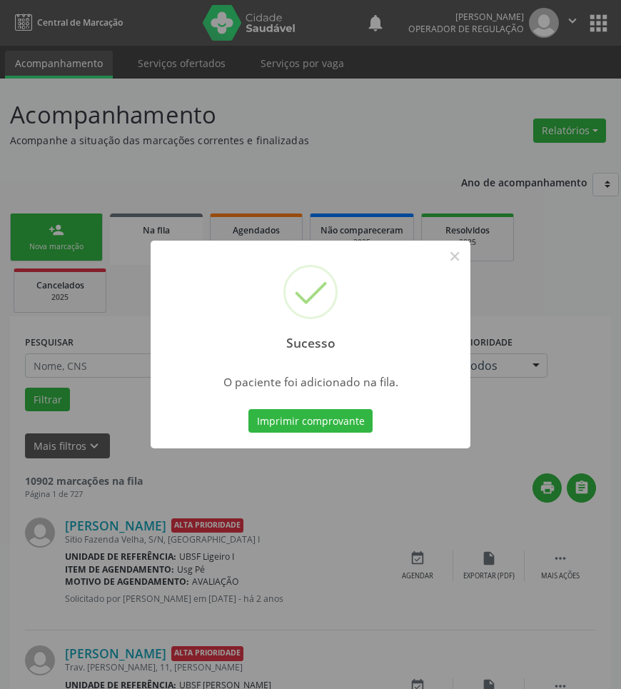
click at [249, 409] on button "Imprimir comprovante" at bounding box center [311, 421] width 124 height 24
